Goal: Task Accomplishment & Management: Manage account settings

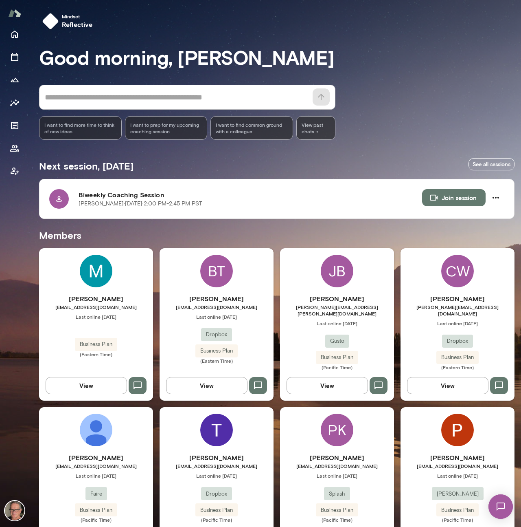
click at [400, 56] on h3 "Good morning, [PERSON_NAME]" at bounding box center [277, 57] width 476 height 23
click at [11, 511] on img at bounding box center [15, 511] width 20 height 20
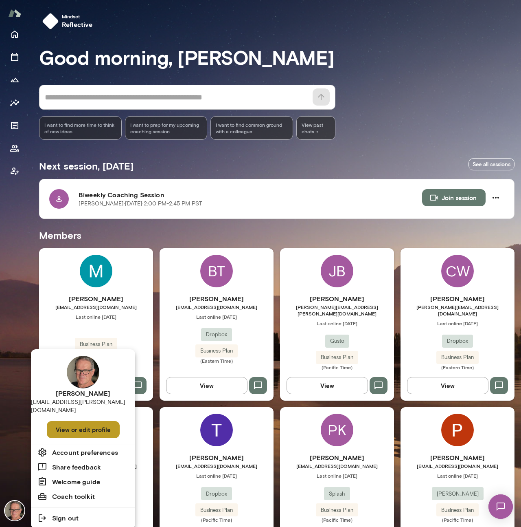
click at [80, 421] on button "View or edit profile" at bounding box center [83, 429] width 73 height 17
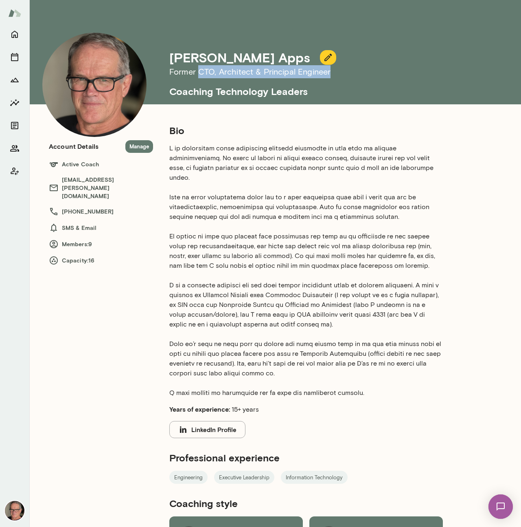
drag, startPoint x: 200, startPoint y: 72, endPoint x: 329, endPoint y: 72, distance: 129.5
click at [329, 72] on h6 "Former CTO, Architect & Principal Engineer" at bounding box center [340, 71] width 342 height 13
copy h6 "CTO, Architect & Principal Engineer"
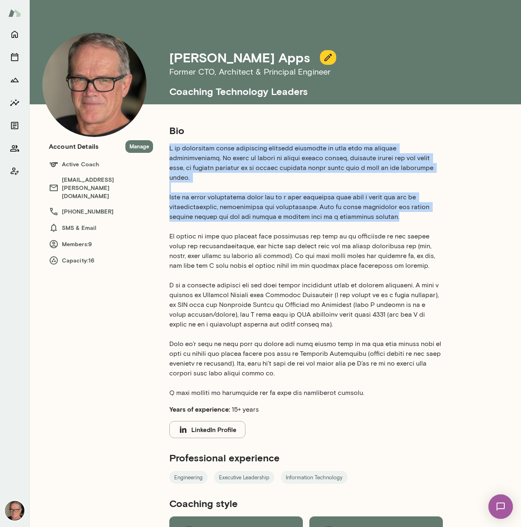
drag, startPoint x: 169, startPoint y: 148, endPoint x: 341, endPoint y: 175, distance: 174.0
click at [365, 205] on p at bounding box center [306, 270] width 274 height 254
copy p "I am passionate about supporting software engineers as they take on greater res…"
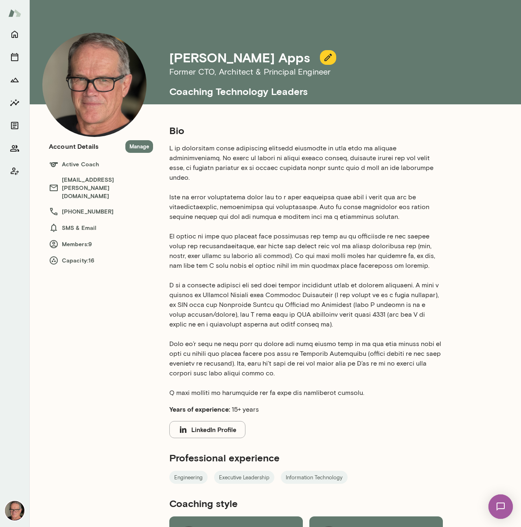
click at [253, 233] on p at bounding box center [306, 270] width 274 height 254
